Goal: Transaction & Acquisition: Obtain resource

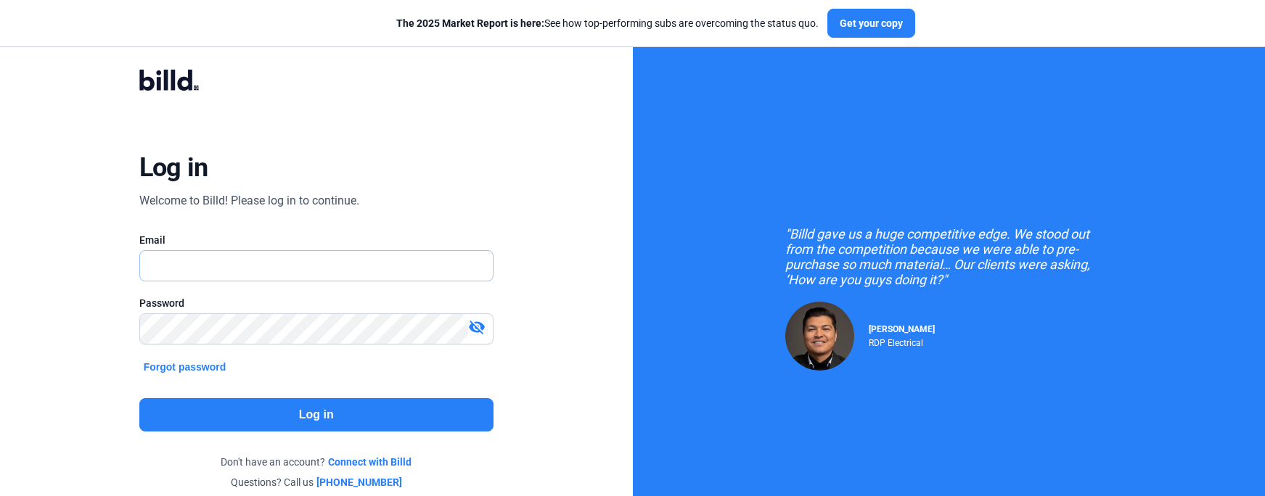
type input "[PERSON_NAME][EMAIL_ADDRESS][DOMAIN_NAME]"
click at [314, 414] on button "Log in" at bounding box center [316, 414] width 354 height 33
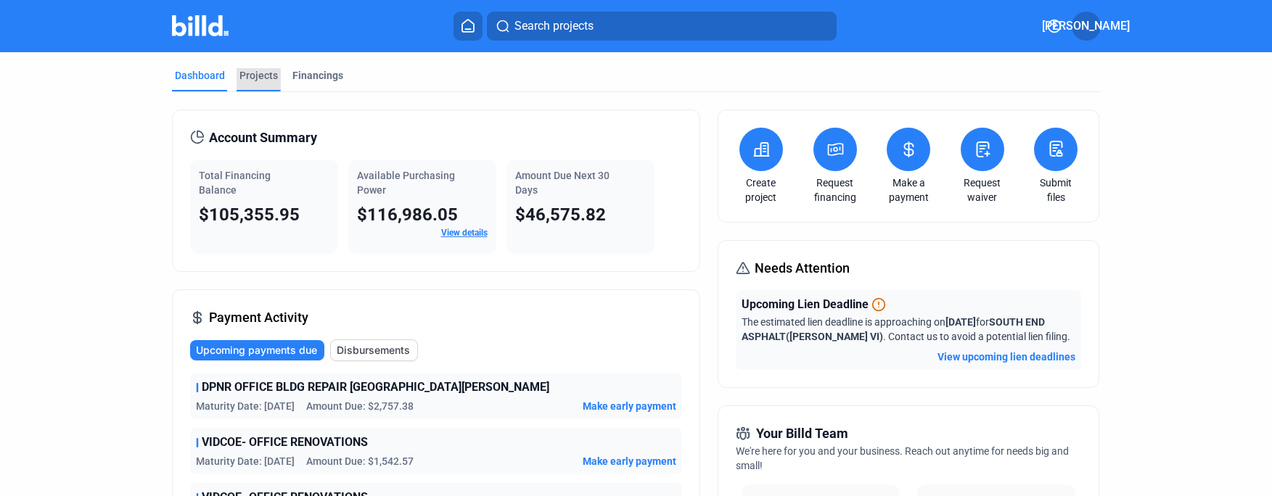
click at [260, 73] on div "Projects" at bounding box center [258, 75] width 38 height 15
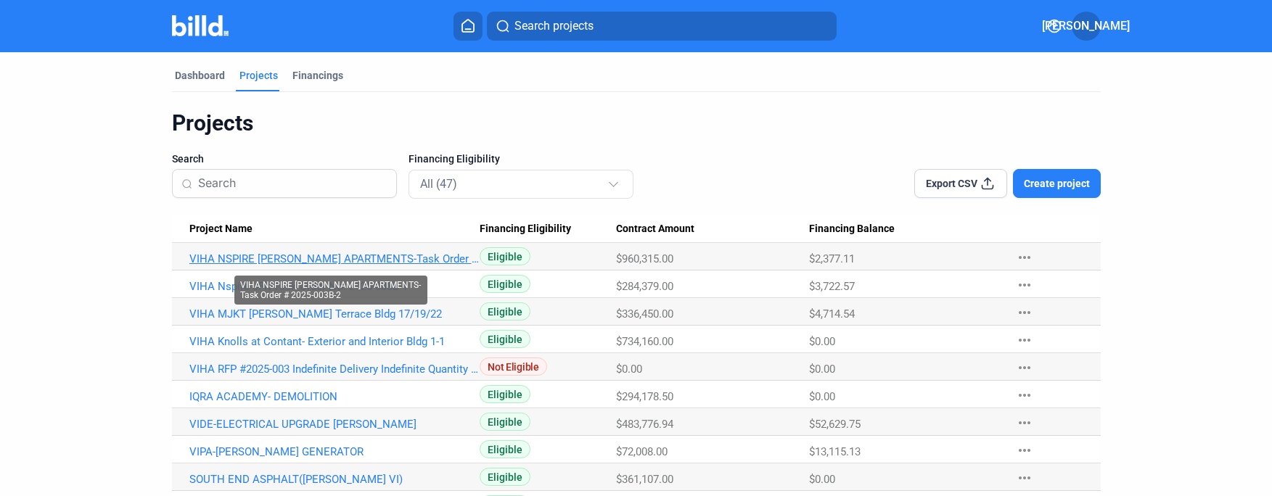
click at [323, 258] on link "VIHA NSPIRE [PERSON_NAME] APARTMENTS-Task Order # 2025-003B-2" at bounding box center [334, 259] width 291 height 13
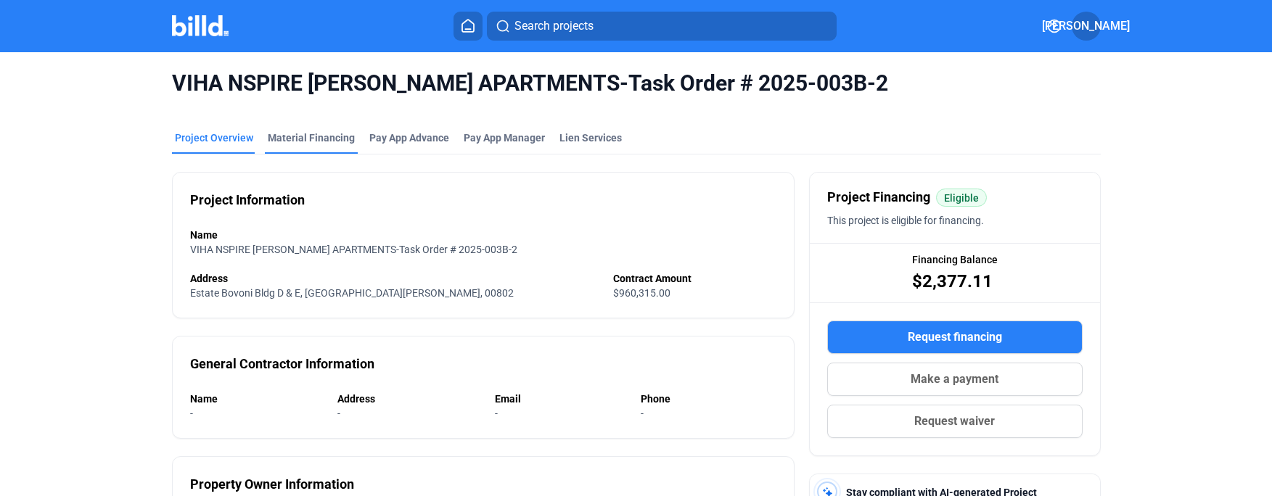
click at [306, 134] on div "Material Financing" at bounding box center [311, 138] width 87 height 15
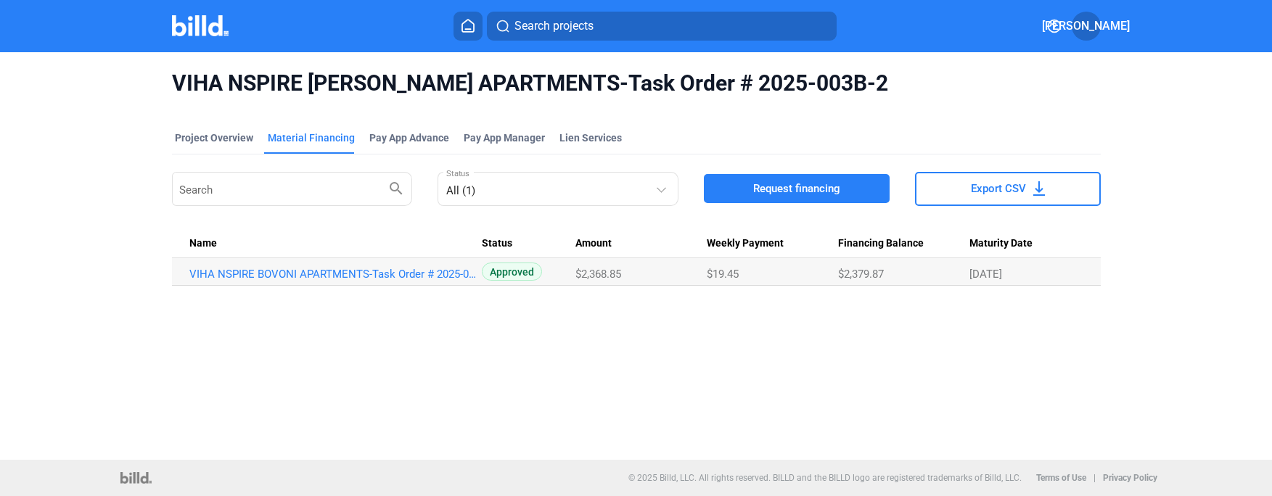
click at [1008, 394] on div "VIHA NSPIRE BOVONI APARTMENTS-Task Order # 2025-003B-2 Project Overview Materia…" at bounding box center [636, 256] width 1272 height 408
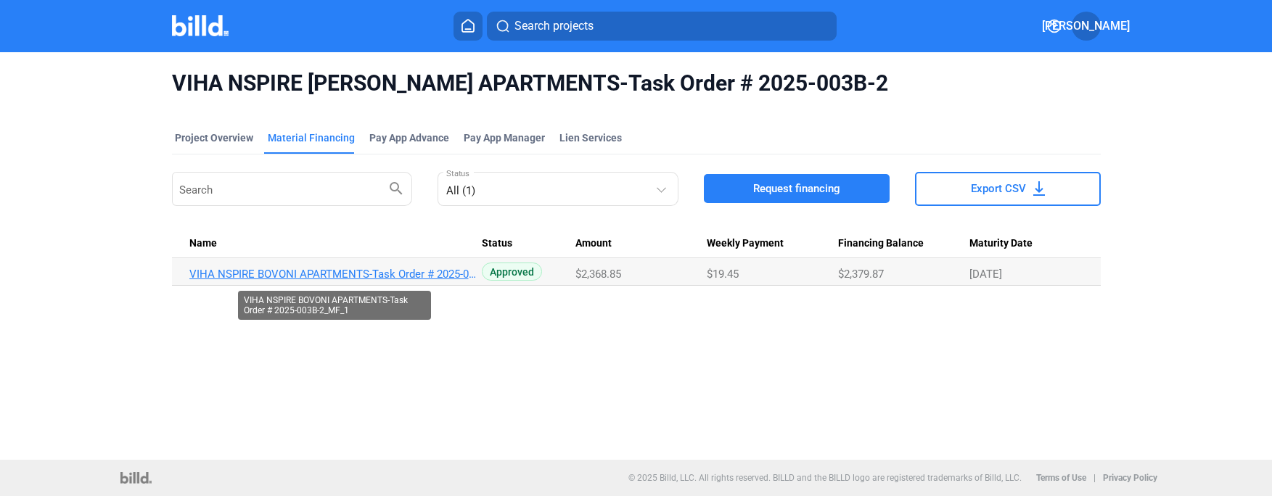
click at [308, 276] on link "VIHA NSPIRE BOVONI APARTMENTS-Task Order # 2025-003B-2_MF_1" at bounding box center [334, 274] width 291 height 13
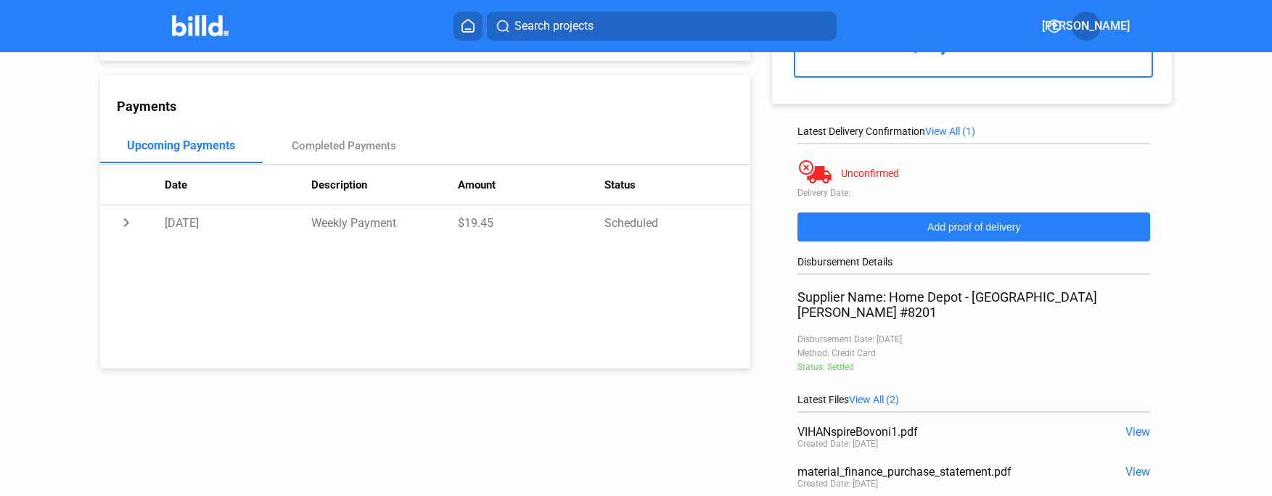
scroll to position [250, 0]
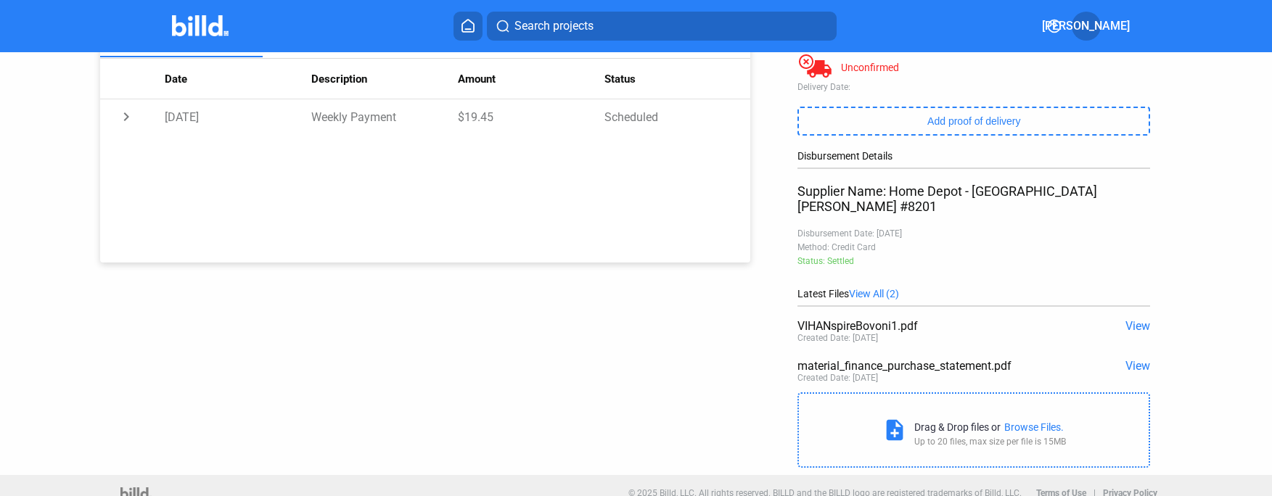
click at [464, 232] on div "Payments Upcoming Payments Completed Payments Date Description Amount Status ch…" at bounding box center [425, 116] width 651 height 293
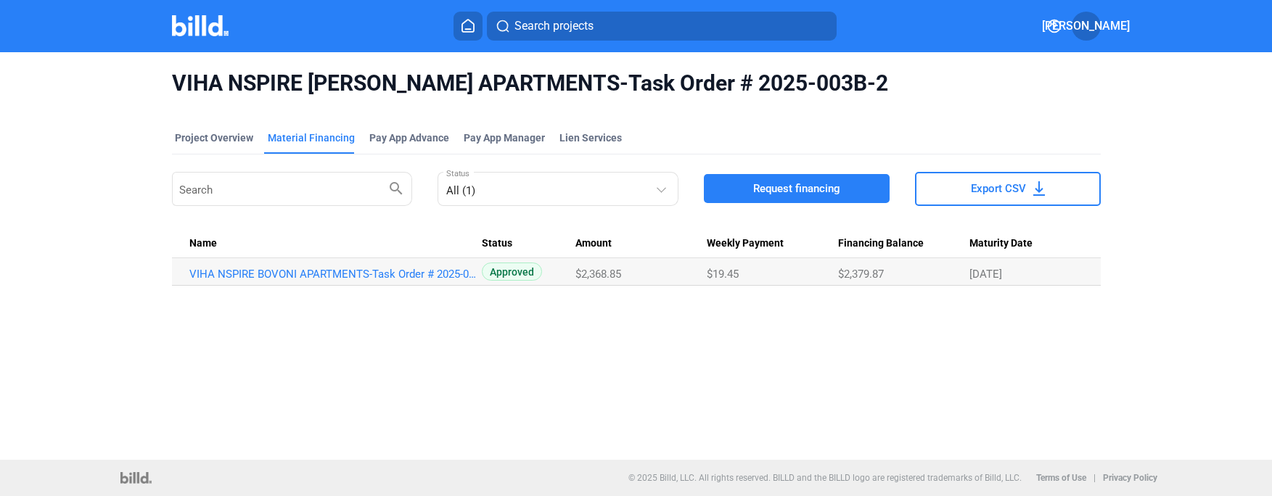
click at [795, 190] on span "Request financing" at bounding box center [796, 188] width 87 height 15
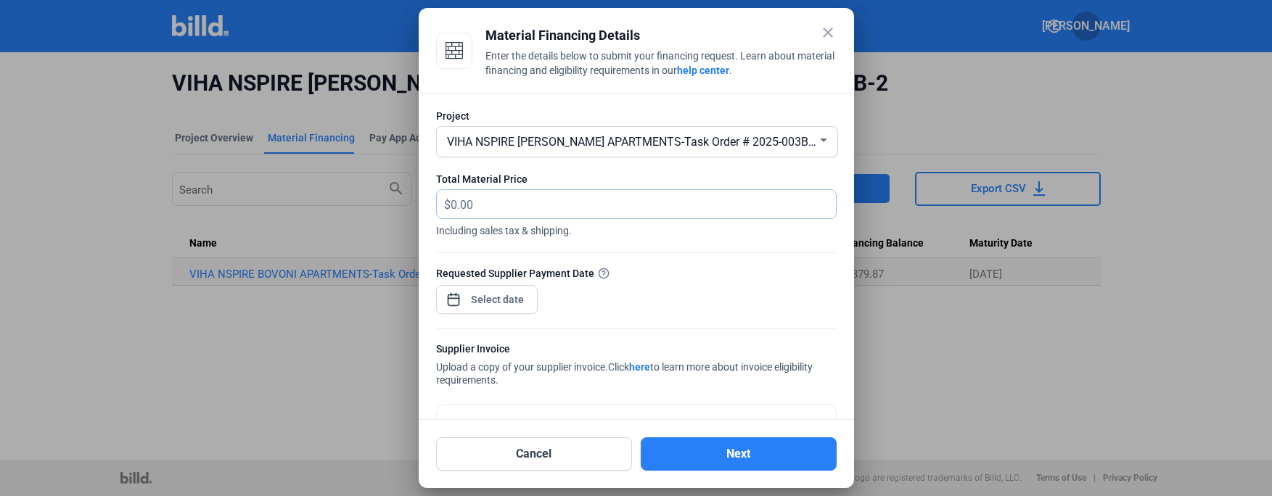
click at [464, 205] on input "text" at bounding box center [635, 204] width 369 height 28
type input "3,290.00"
click at [455, 300] on span "Open calendar" at bounding box center [453, 292] width 35 height 35
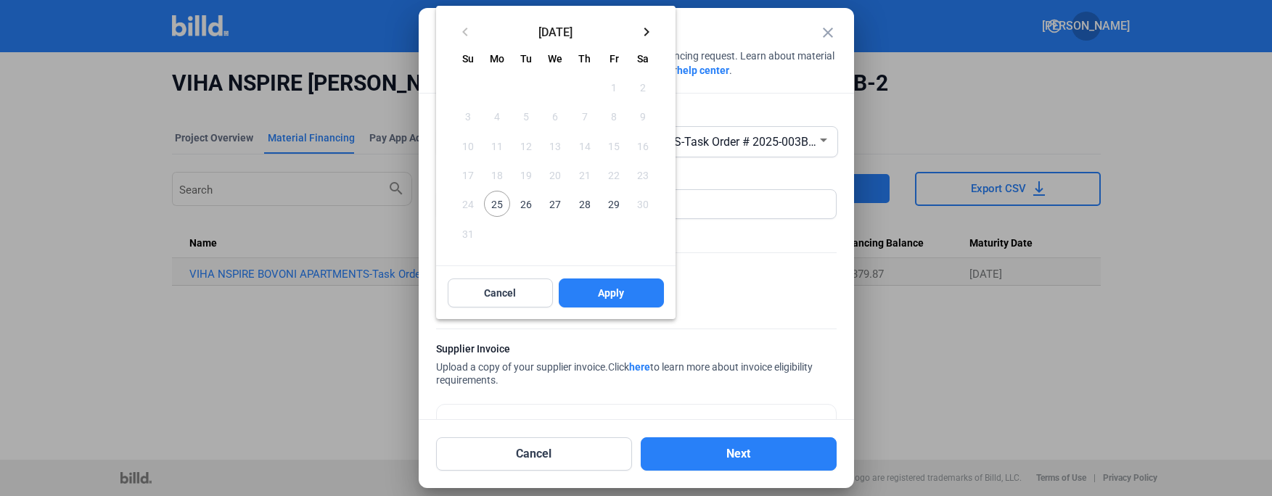
click at [498, 200] on span "25" at bounding box center [497, 204] width 26 height 26
click at [610, 287] on span "Apply" at bounding box center [611, 293] width 26 height 15
type input "[DATE]"
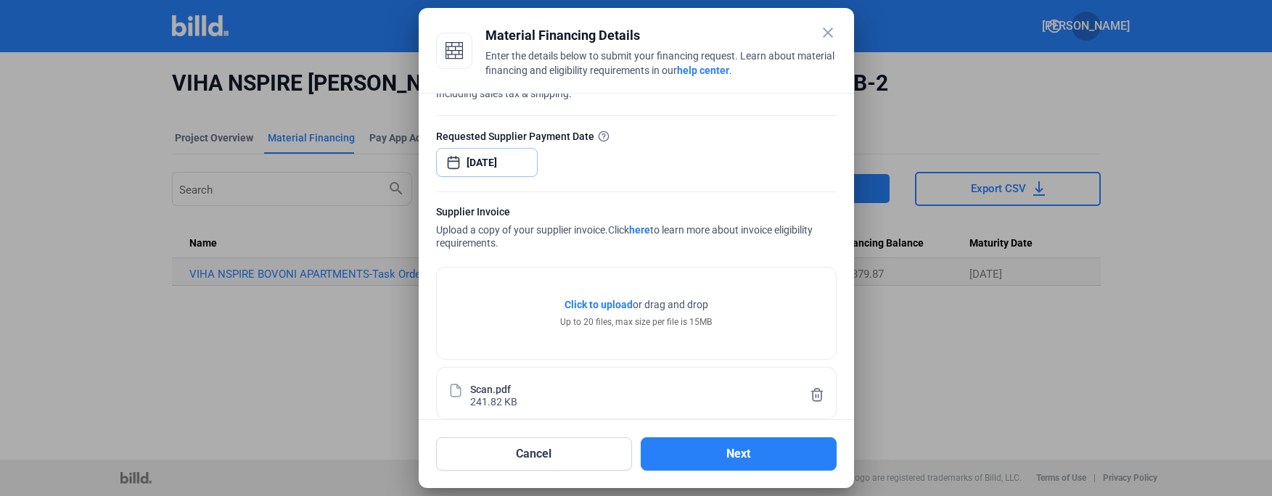
scroll to position [155, 0]
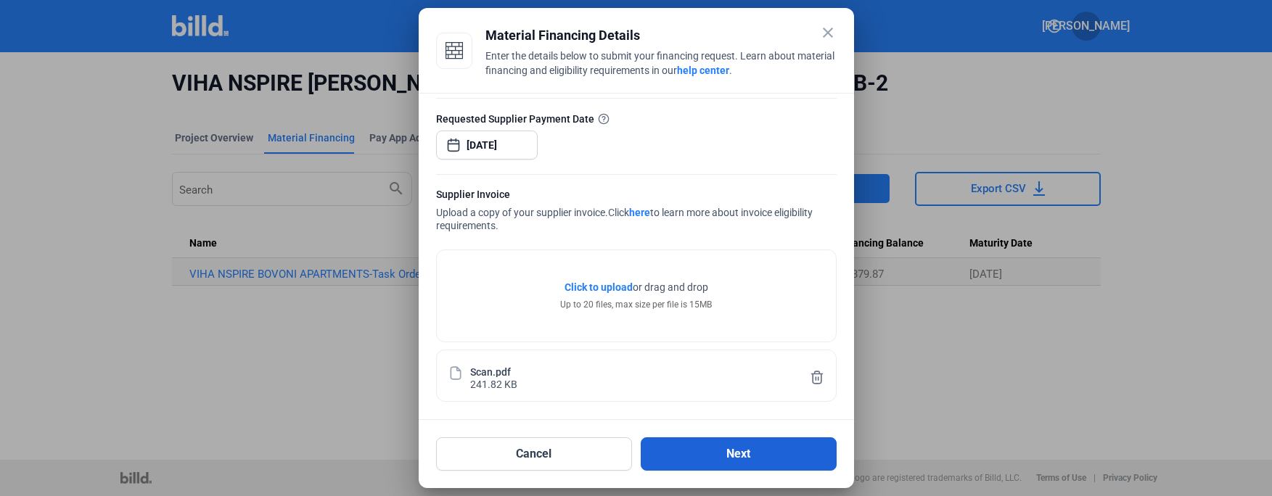
click at [727, 453] on button "Next" at bounding box center [739, 454] width 196 height 33
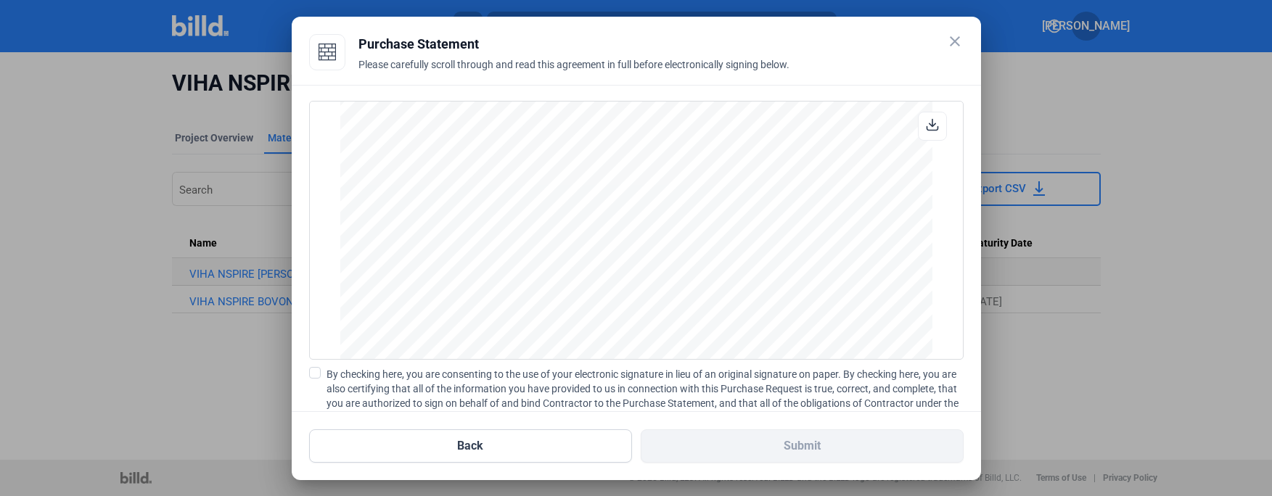
scroll to position [1209, 0]
click at [319, 373] on span at bounding box center [315, 373] width 12 height 12
click at [0, 0] on input "By checking here, you are consenting to the use of your electronic signature in…" at bounding box center [0, 0] width 0 height 0
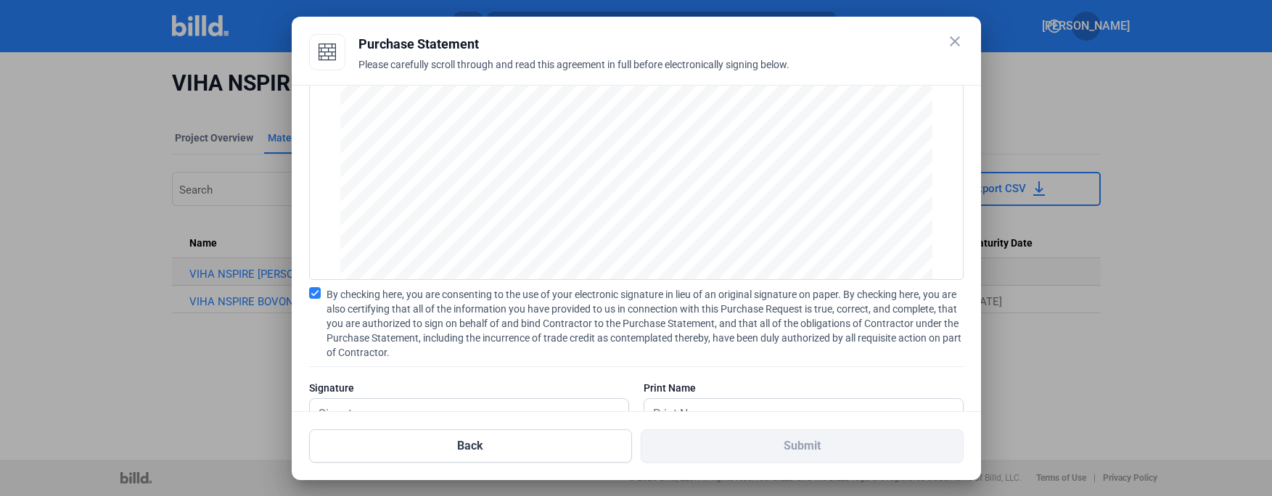
scroll to position [130, 0]
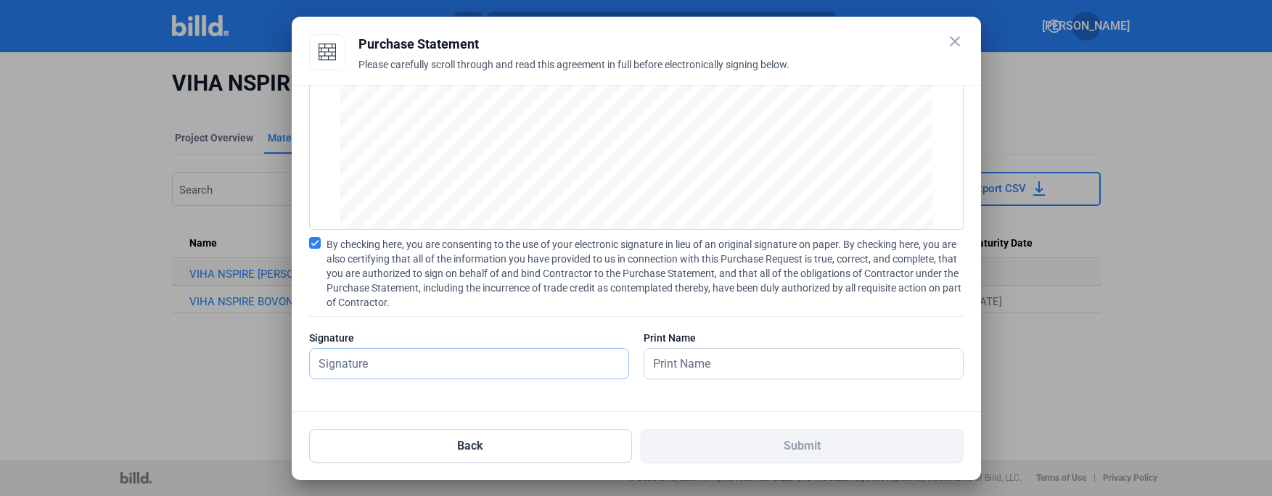
click at [413, 369] on input "text" at bounding box center [461, 364] width 303 height 30
type input "[PERSON_NAME]"
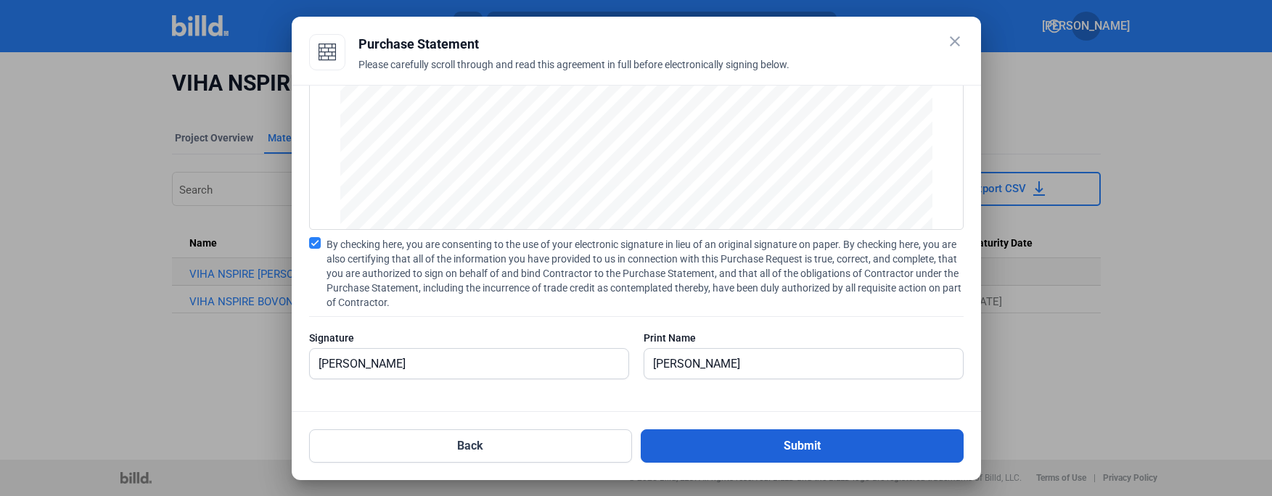
click at [813, 443] on button "Submit" at bounding box center [802, 446] width 323 height 33
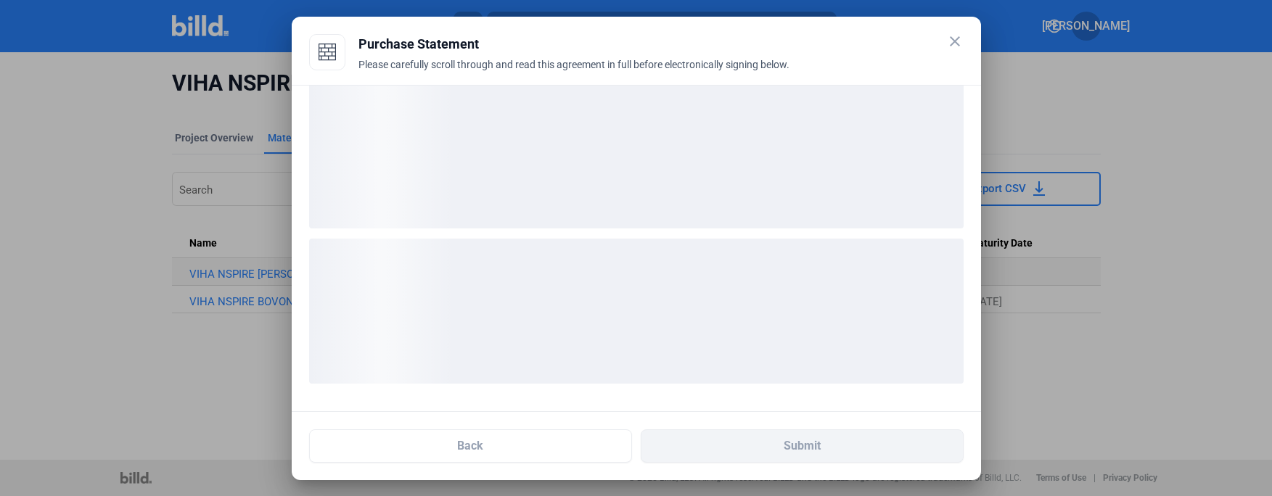
scroll to position [17, 0]
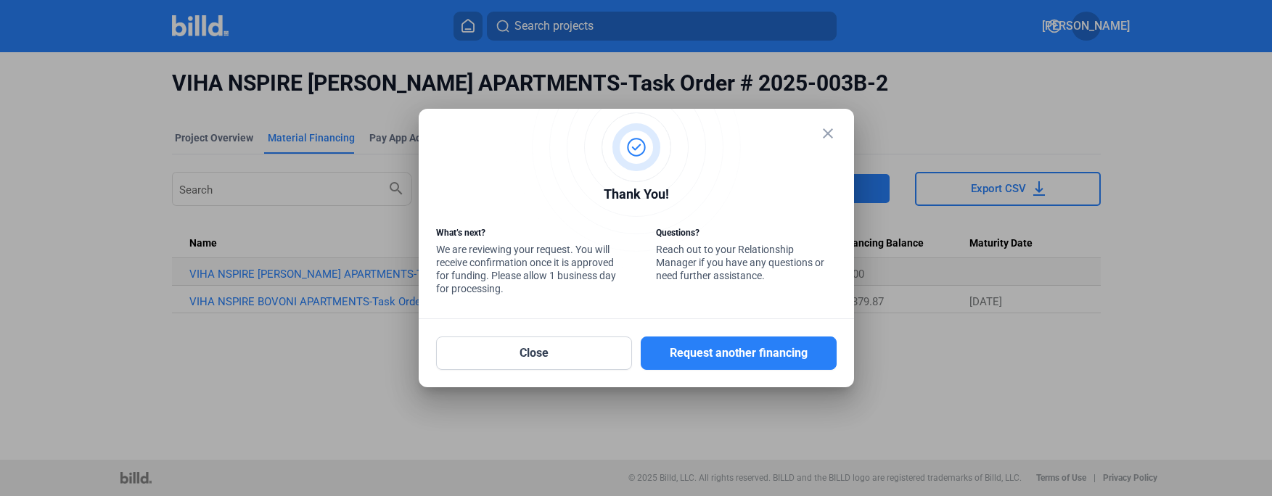
click at [828, 132] on mat-icon "close" at bounding box center [827, 133] width 17 height 17
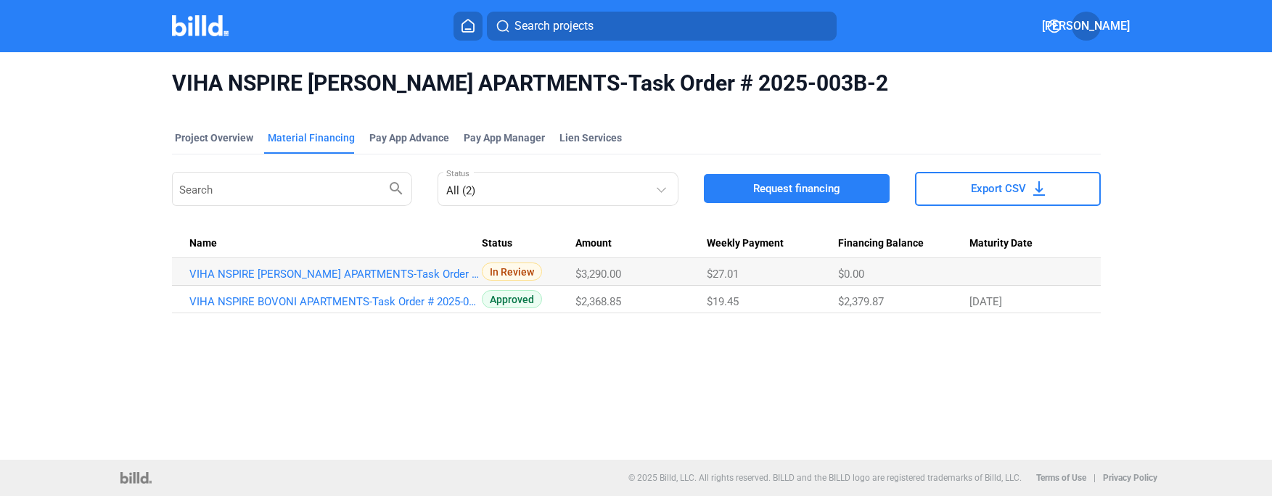
drag, startPoint x: 179, startPoint y: 84, endPoint x: 807, endPoint y: 86, distance: 627.8
click at [807, 86] on span "VIHA NSPIRE [PERSON_NAME] APARTMENTS-Task Order # 2025-003B-2" at bounding box center [636, 84] width 929 height 28
copy span "VIHA NSPIRE [PERSON_NAME] APARTMENTS-Task Order # 2025-003B-2"
click at [467, 22] on icon at bounding box center [468, 26] width 15 height 14
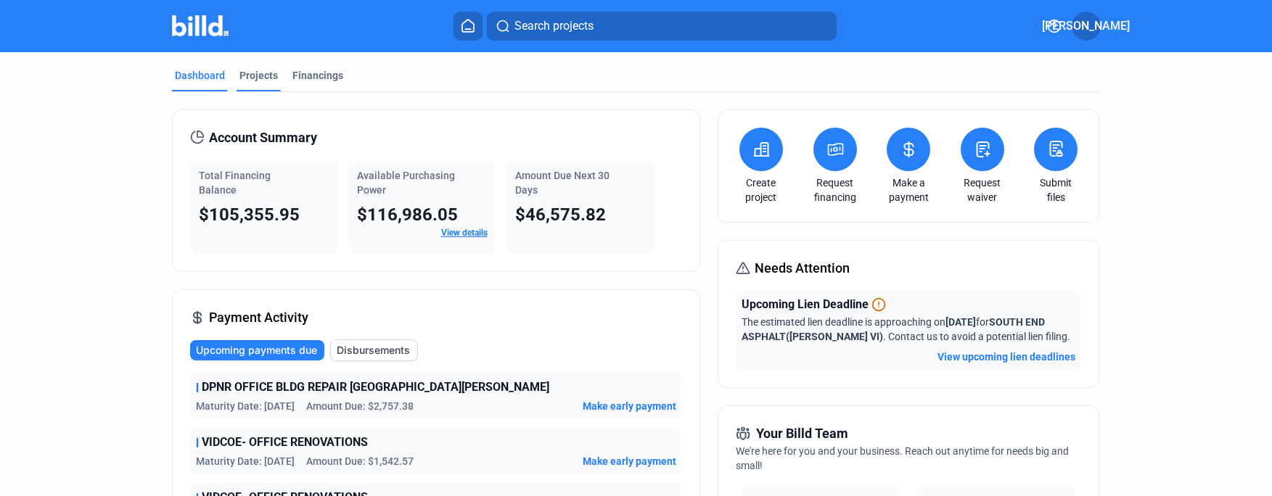
click at [244, 74] on div "Projects" at bounding box center [258, 75] width 38 height 15
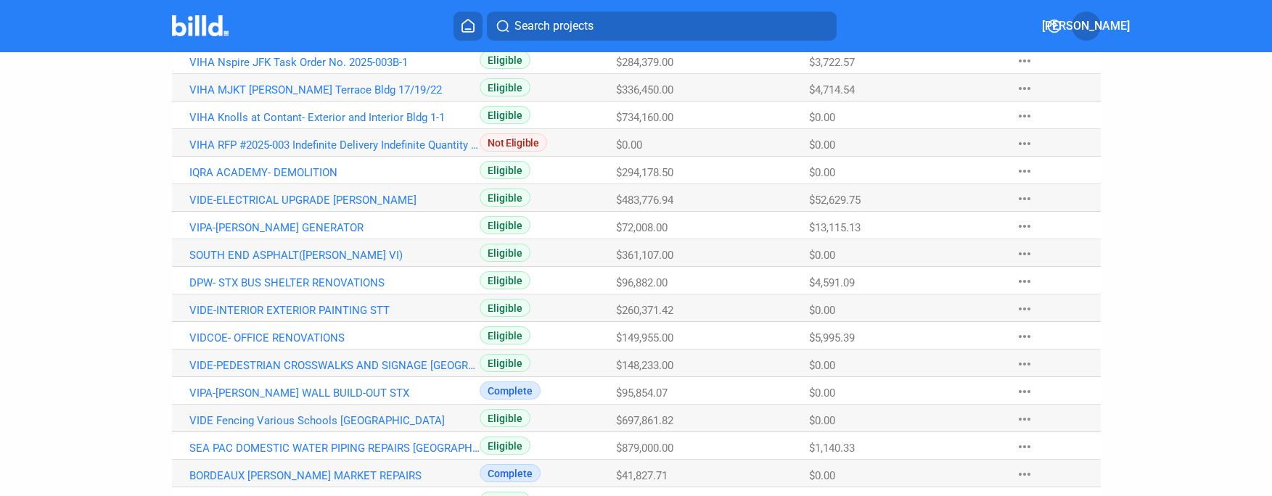
scroll to position [225, 0]
click at [263, 422] on link "VIDE Fencing Various Schools [GEOGRAPHIC_DATA]" at bounding box center [334, 420] width 291 height 13
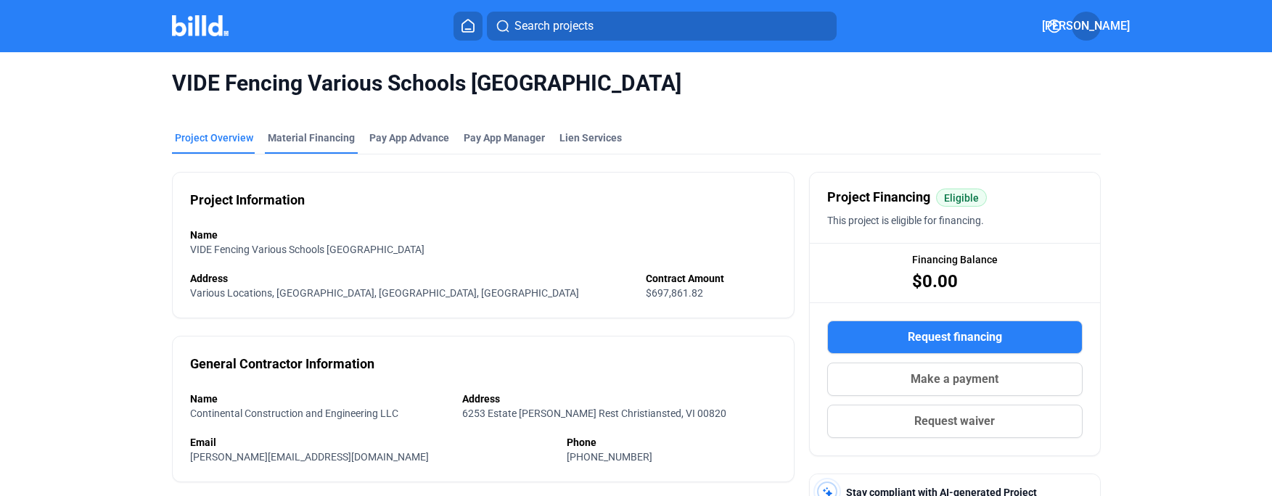
click at [302, 139] on div "Material Financing" at bounding box center [311, 138] width 87 height 15
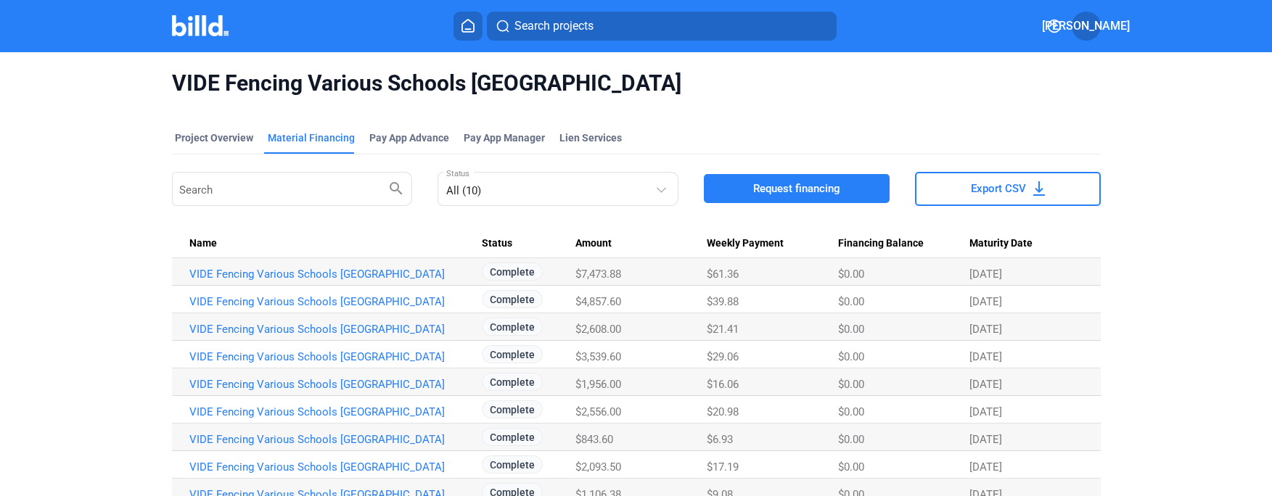
click at [799, 187] on span "Request financing" at bounding box center [796, 188] width 87 height 15
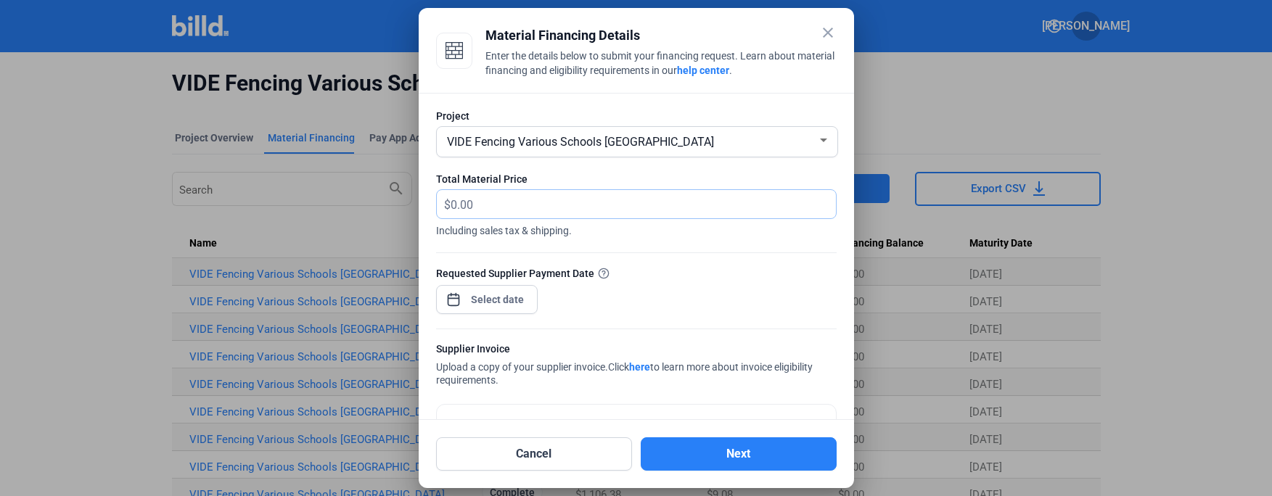
click at [459, 208] on input "text" at bounding box center [635, 204] width 369 height 28
type input "27,380.90"
click at [452, 299] on span "Open calendar" at bounding box center [453, 292] width 35 height 35
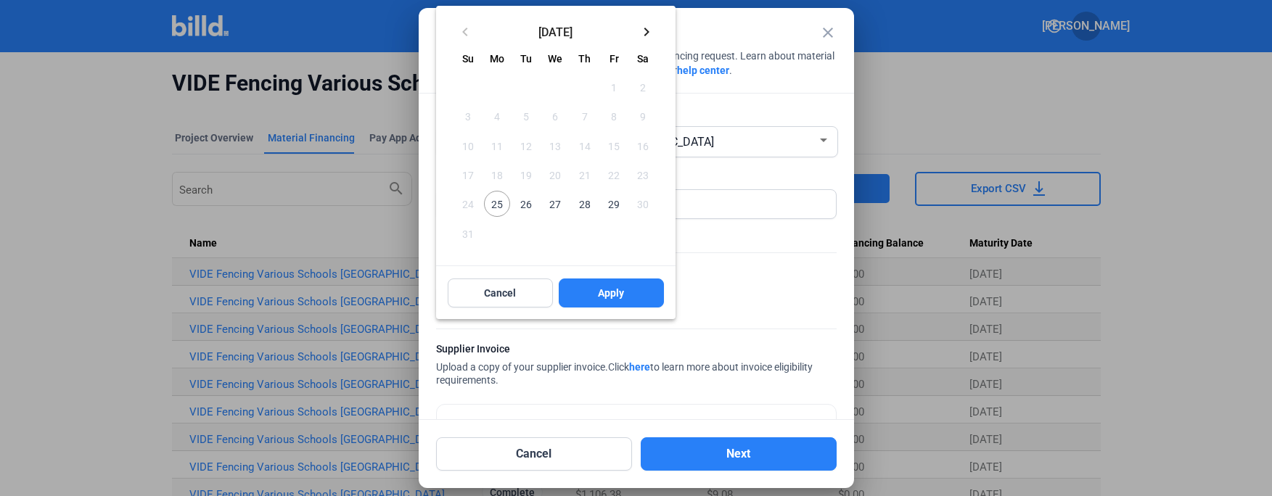
click at [493, 199] on span "25" at bounding box center [497, 204] width 26 height 26
click at [605, 293] on span "Apply" at bounding box center [611, 293] width 26 height 15
type input "[DATE]"
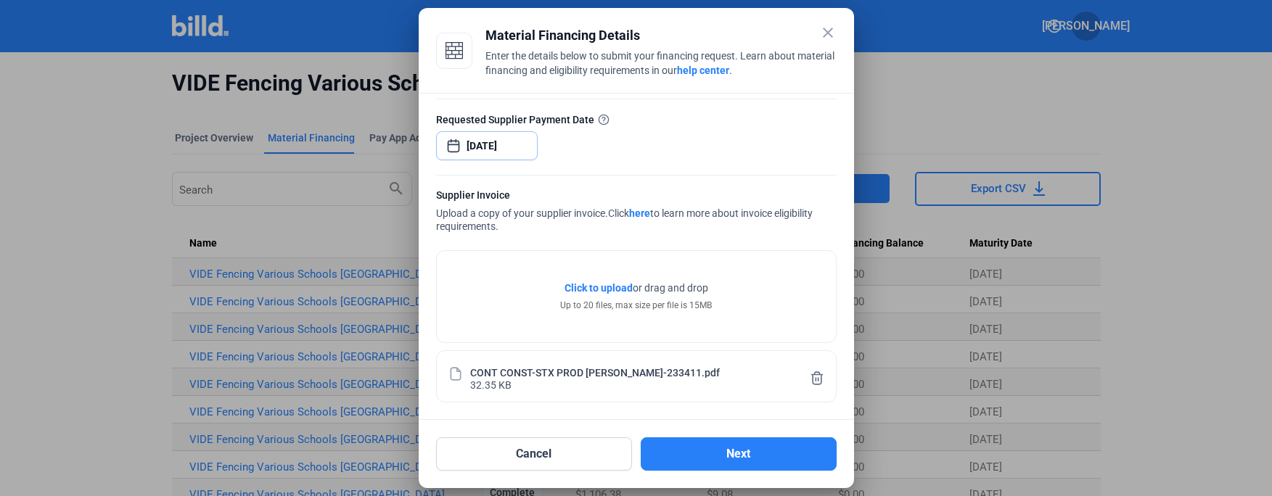
scroll to position [155, 0]
click at [739, 453] on button "Next" at bounding box center [739, 454] width 196 height 33
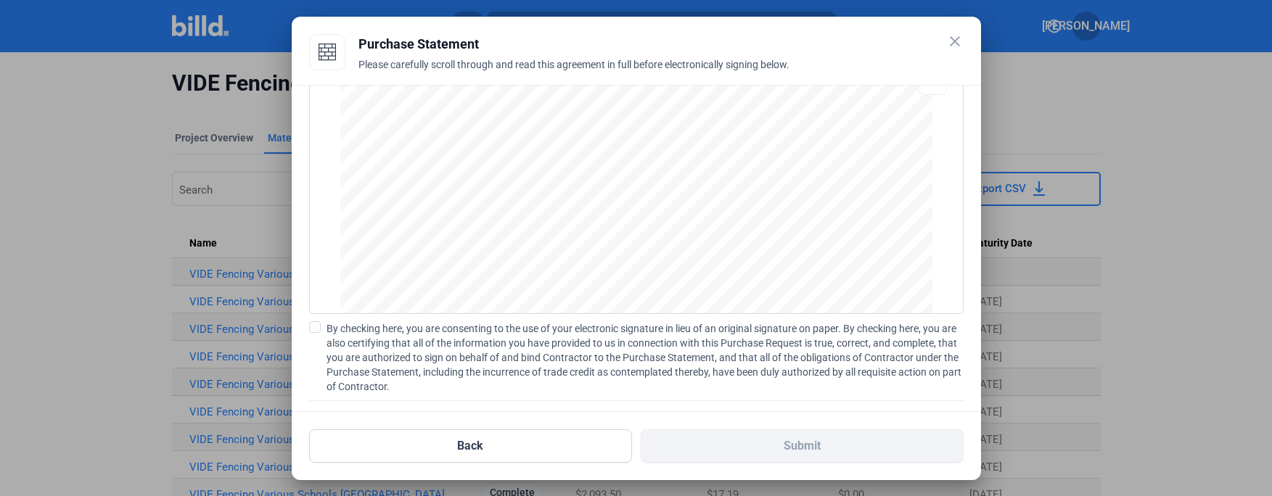
scroll to position [130, 0]
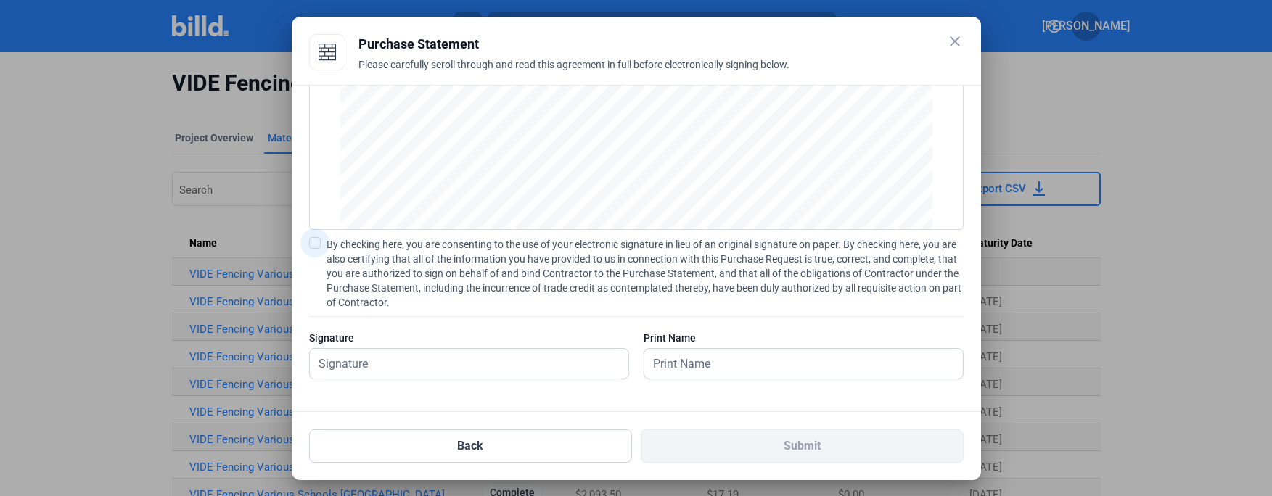
click at [316, 240] on span at bounding box center [315, 243] width 12 height 12
click at [0, 0] on input "By checking here, you are consenting to the use of your electronic signature in…" at bounding box center [0, 0] width 0 height 0
click at [358, 366] on input "text" at bounding box center [469, 364] width 319 height 30
type input "[PERSON_NAME]"
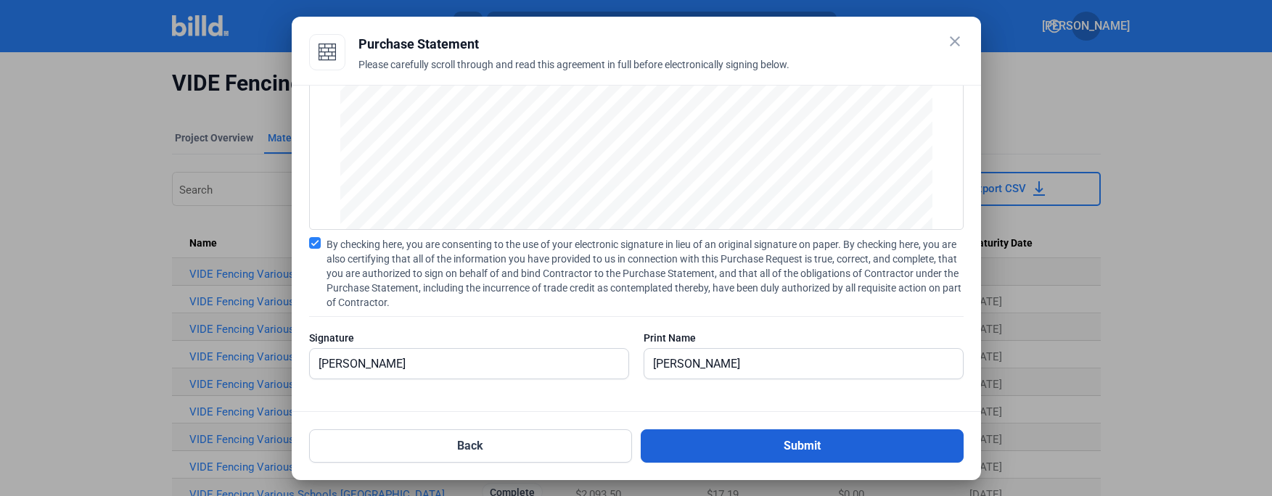
click at [840, 451] on button "Submit" at bounding box center [802, 446] width 323 height 33
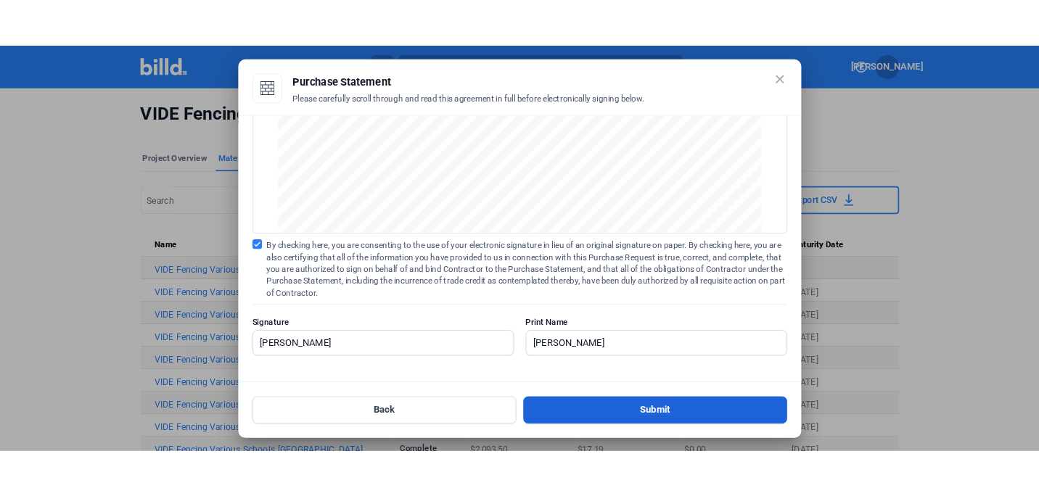
scroll to position [17, 0]
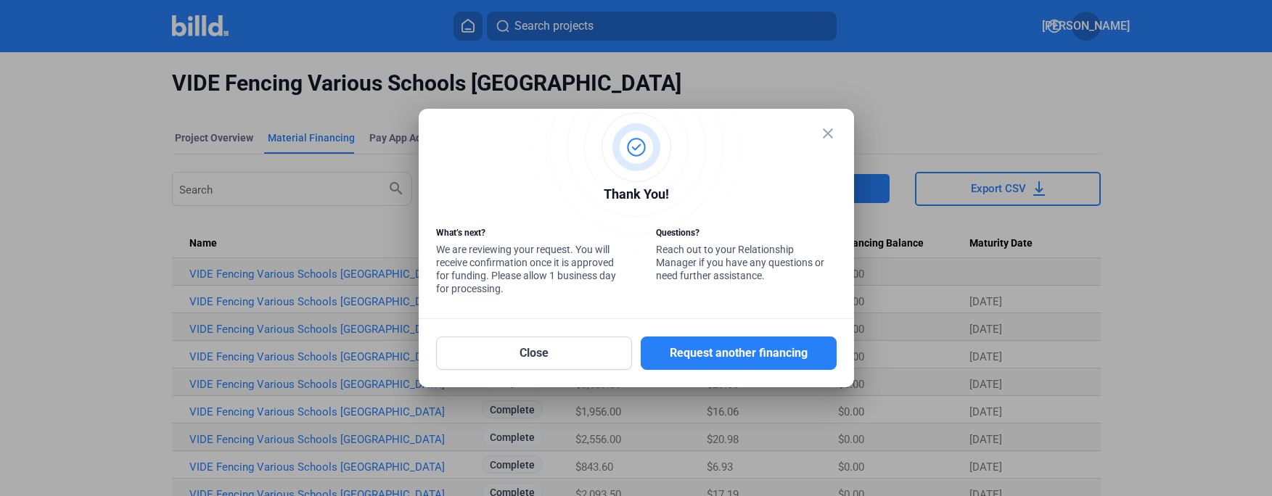
click at [828, 131] on mat-icon "close" at bounding box center [827, 133] width 17 height 17
